Goal: Information Seeking & Learning: Check status

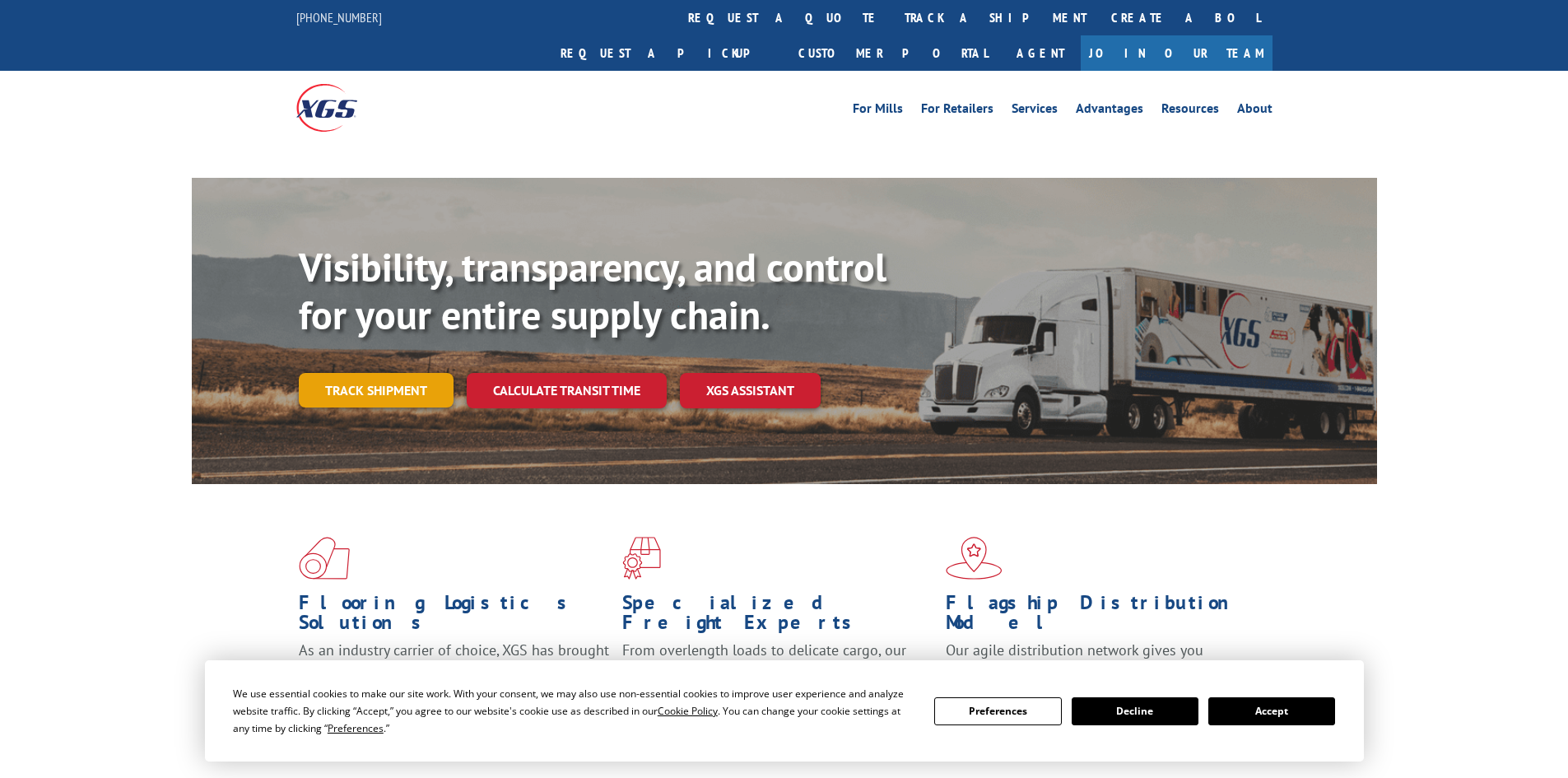
click at [371, 373] on link "Track shipment" at bounding box center [376, 390] width 155 height 34
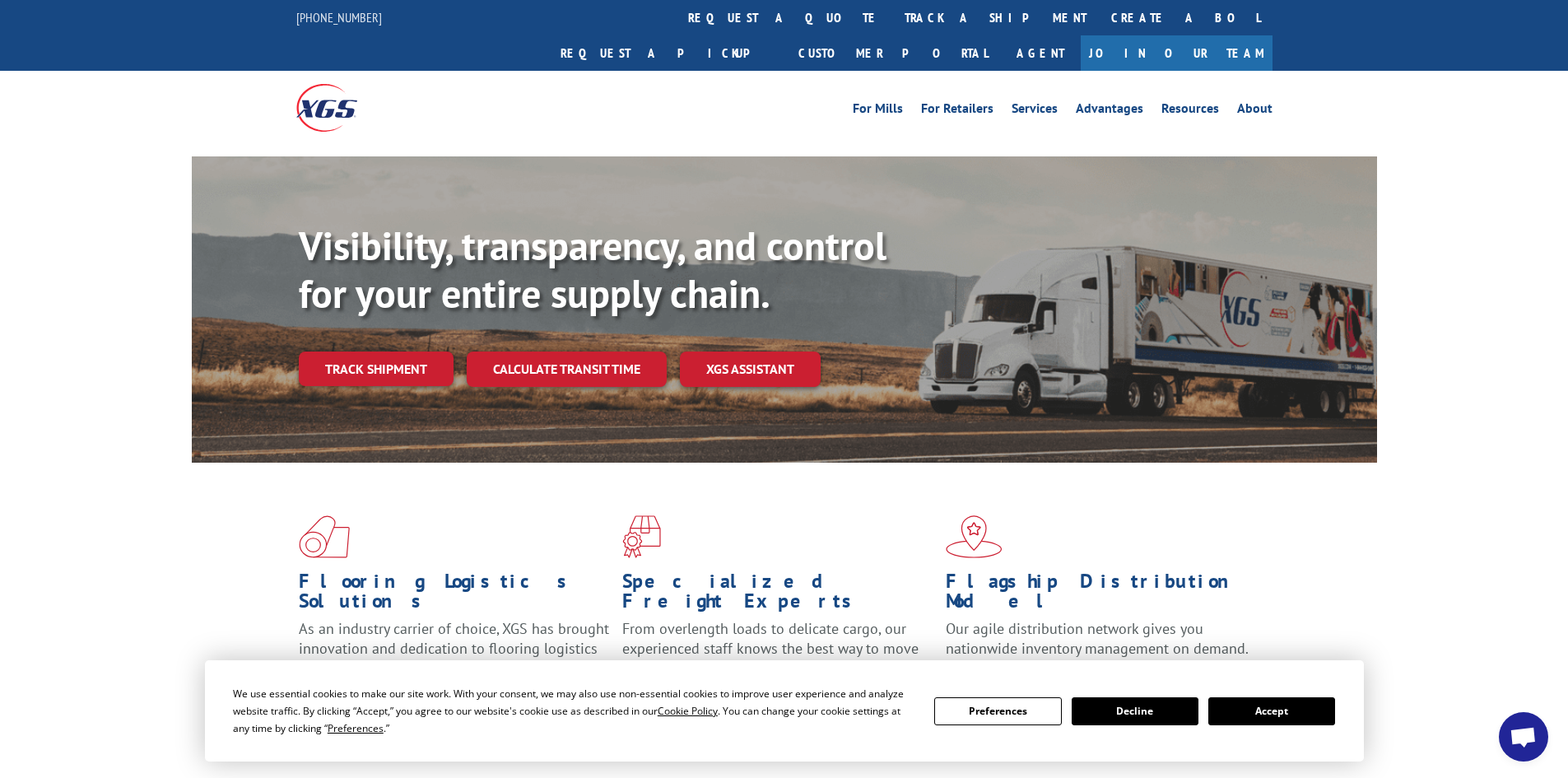
click at [1263, 709] on button "Accept" at bounding box center [1272, 711] width 127 height 28
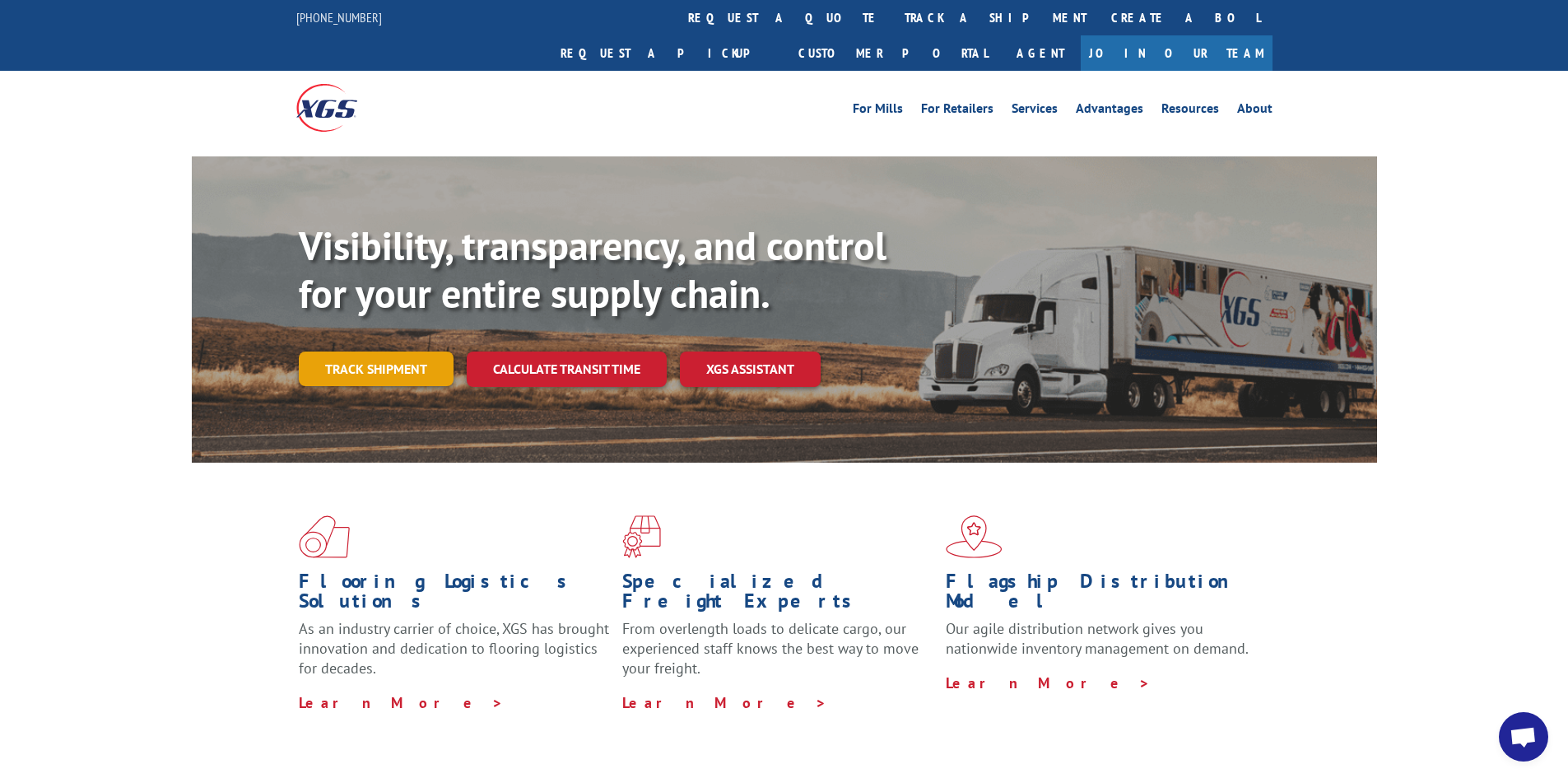
click at [414, 351] on link "Track shipment" at bounding box center [376, 368] width 155 height 34
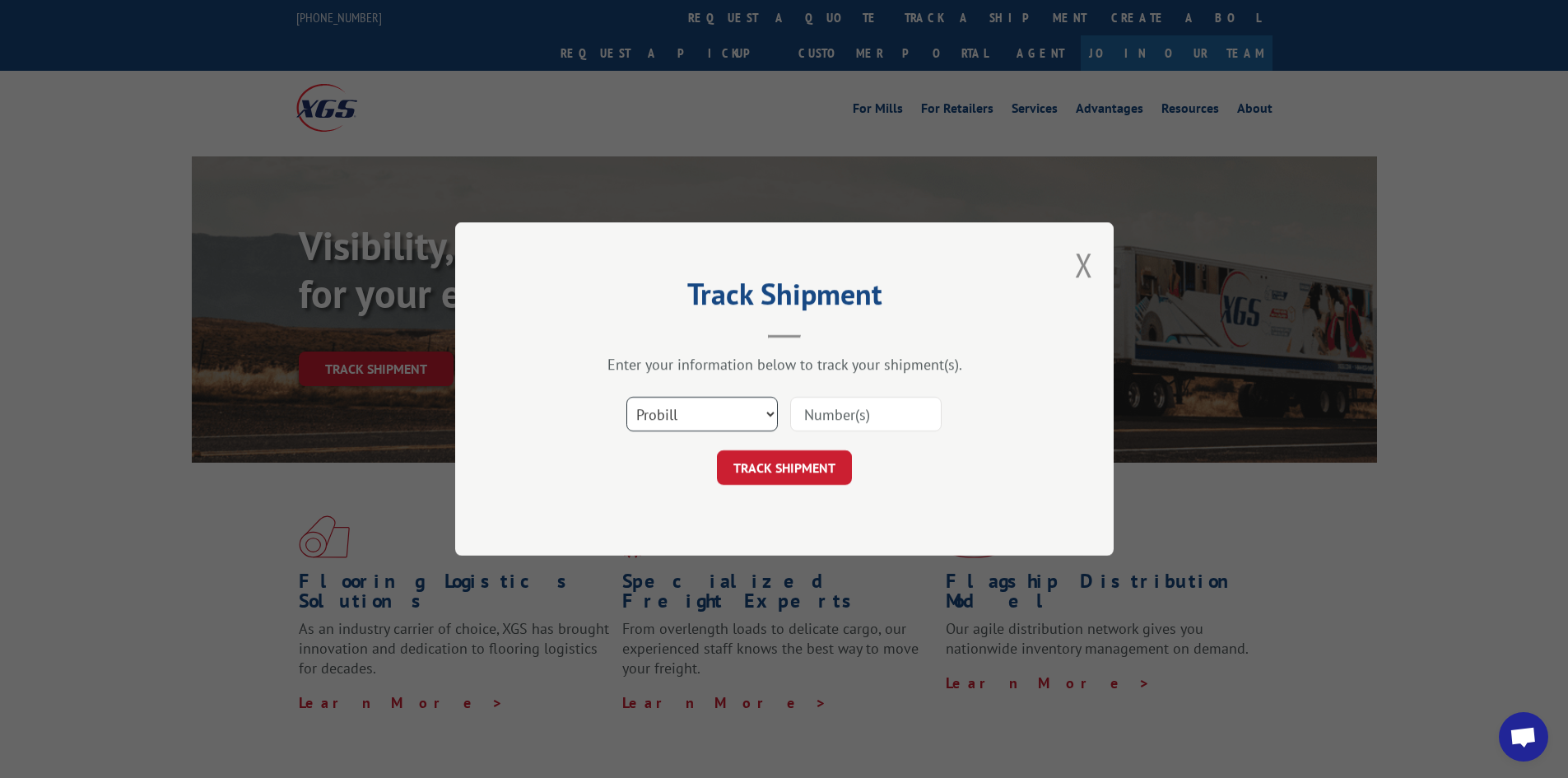
click at [754, 398] on select "Select category... Probill BOL PO" at bounding box center [702, 413] width 152 height 34
select select "po"
click at [626, 396] on select "Select category... Probill BOL PO" at bounding box center [702, 413] width 152 height 34
click at [809, 423] on input at bounding box center [866, 413] width 152 height 34
type input "62521630"
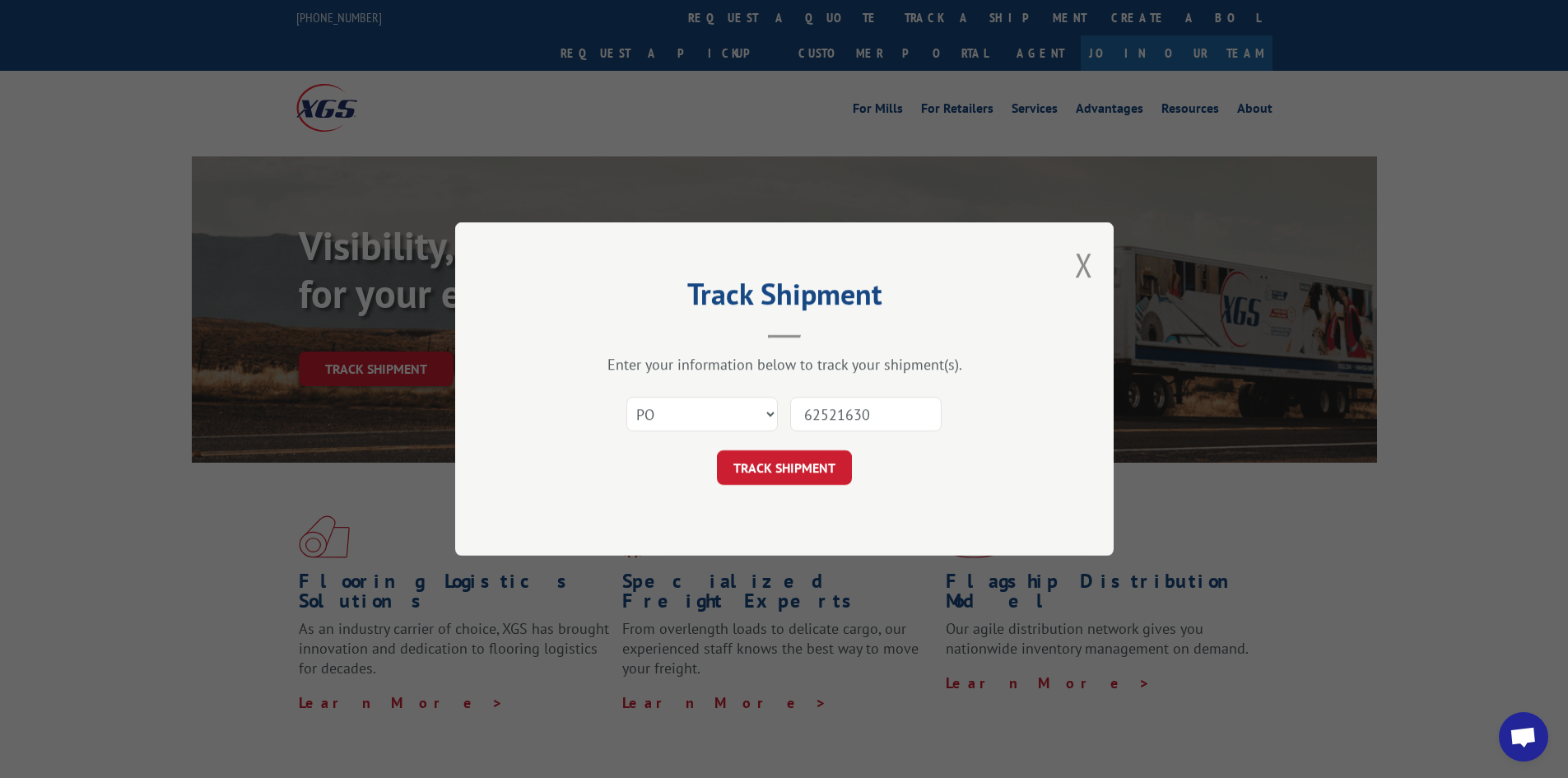
click button "TRACK SHIPMENT" at bounding box center [784, 467] width 135 height 34
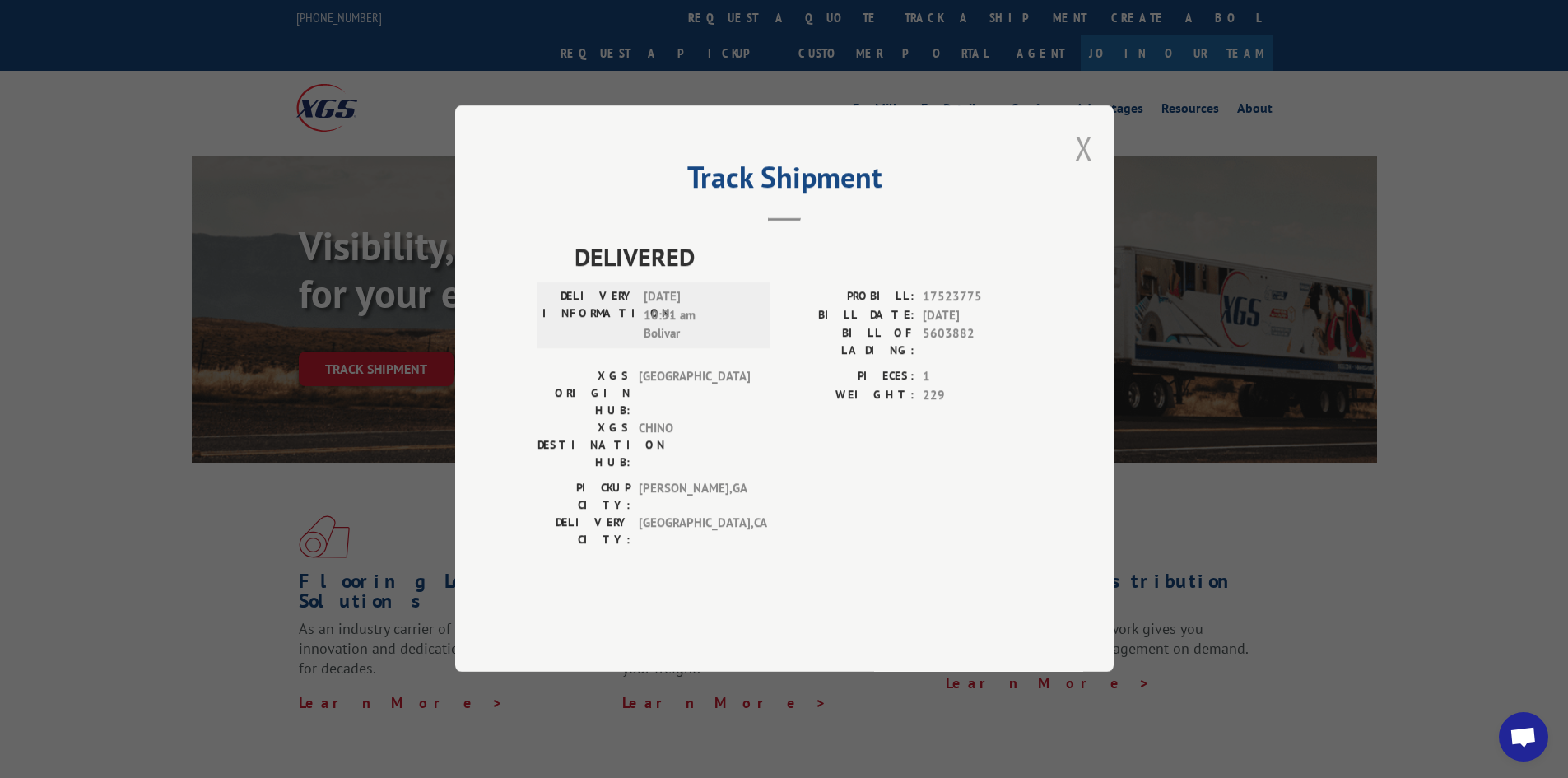
click at [1086, 169] on button "Close modal" at bounding box center [1085, 147] width 19 height 44
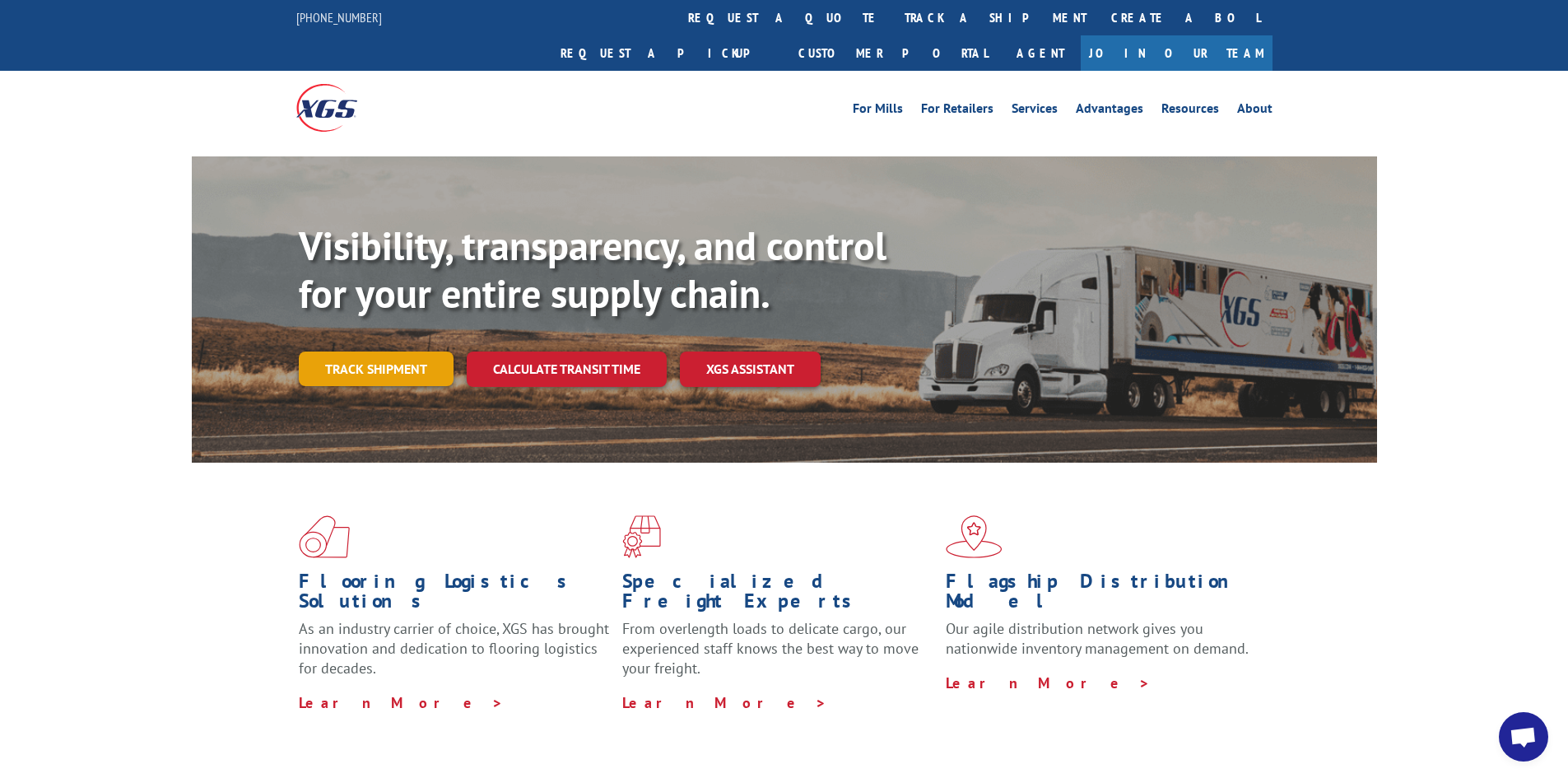
click at [333, 351] on link "Track shipment" at bounding box center [376, 368] width 155 height 34
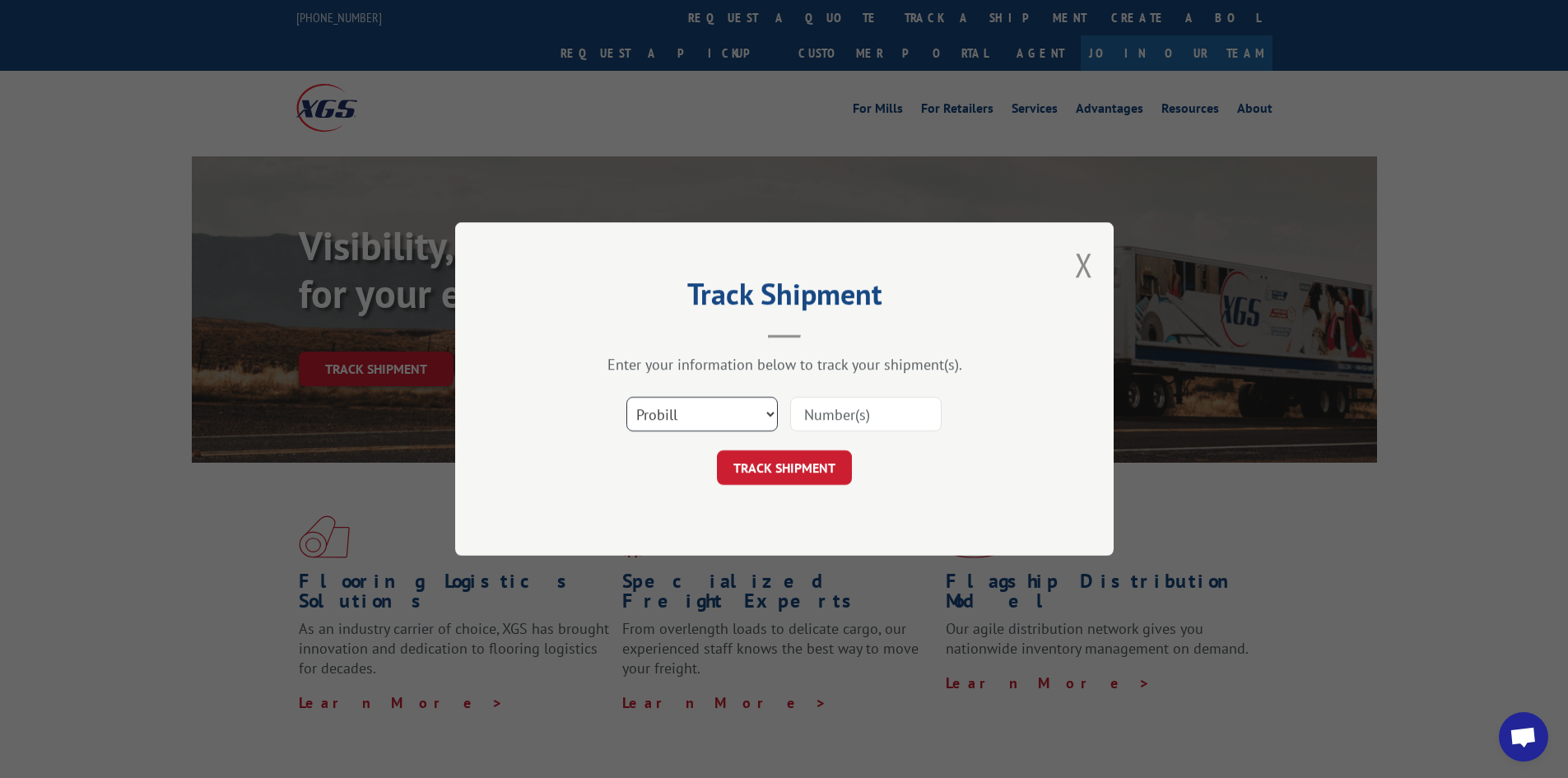
click at [713, 411] on select "Select category... Probill BOL PO" at bounding box center [702, 413] width 152 height 34
select select "po"
click at [626, 396] on select "Select category... Probill BOL PO" at bounding box center [702, 413] width 152 height 34
click at [865, 412] on input at bounding box center [866, 413] width 152 height 34
type input "62521638"
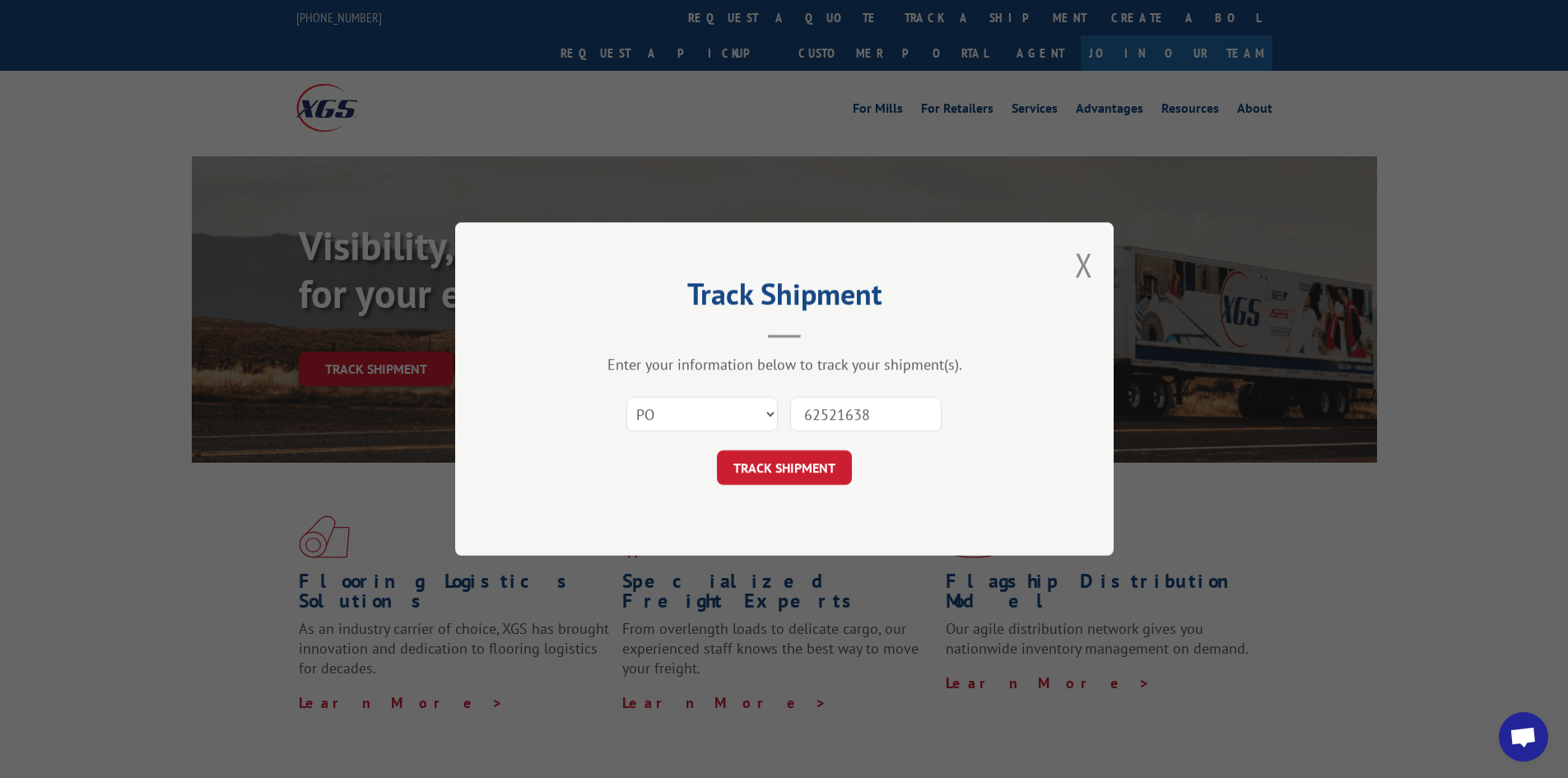
click at [717, 450] on button "TRACK SHIPMENT" at bounding box center [784, 467] width 135 height 34
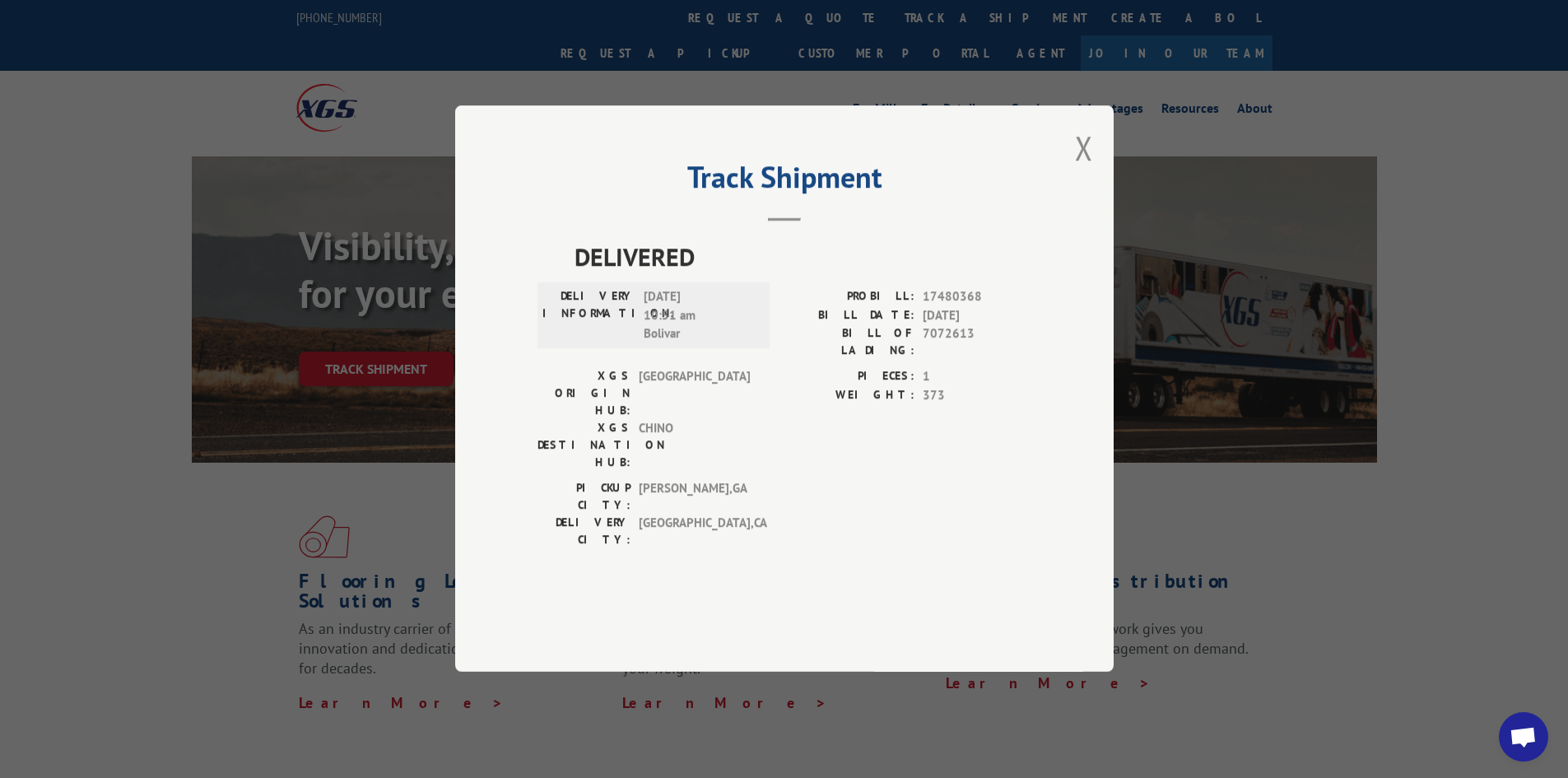
click at [1104, 188] on div "Track Shipment DELIVERED DELIVERY INFORMATION: [DATE] 10:51 am Bolivar PROBILL:…" at bounding box center [784, 388] width 659 height 566
click at [1063, 182] on div "Track Shipment DELIVERED DELIVERY INFORMATION: [DATE] 10:51 am Bolivar PROBILL:…" at bounding box center [784, 388] width 659 height 566
